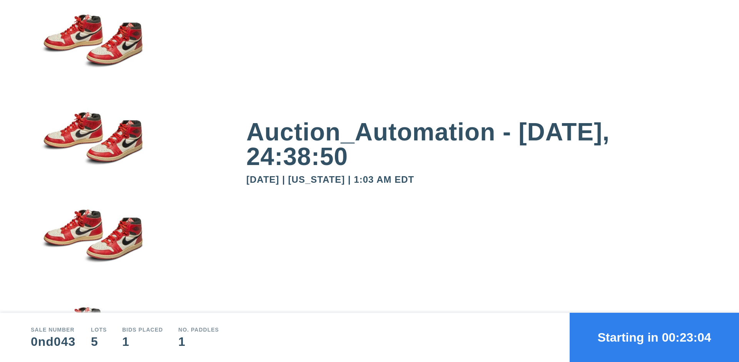
click at [654, 337] on button "Starting in 00:23:04" at bounding box center [653, 337] width 169 height 49
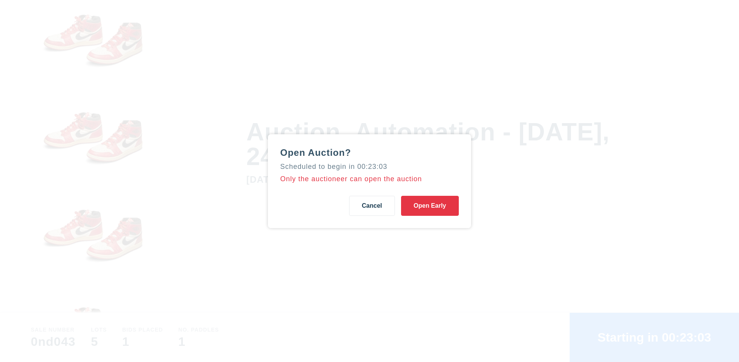
click at [430, 205] on button "Open Early" at bounding box center [430, 206] width 58 height 20
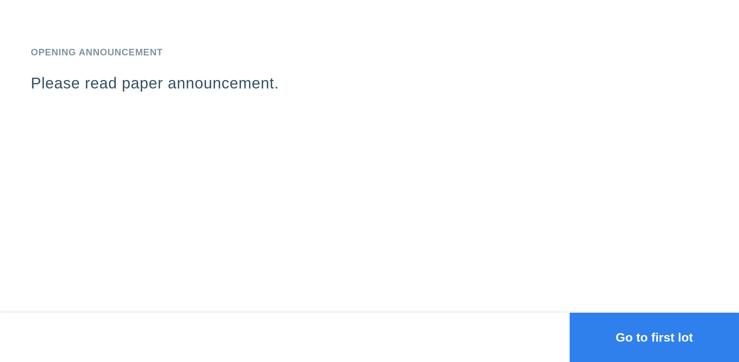
click at [654, 337] on button "Go to first lot" at bounding box center [653, 337] width 169 height 49
